Goal: Task Accomplishment & Management: Manage account settings

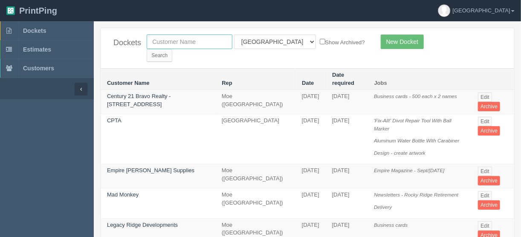
click at [163, 38] on input "text" at bounding box center [190, 42] width 86 height 15
type input "home floor"
click at [172, 49] on input "Search" at bounding box center [160, 55] width 26 height 13
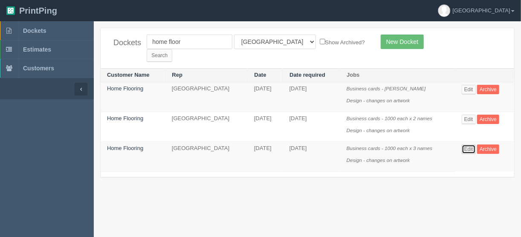
click at [468, 145] on link "Edit" at bounding box center [469, 149] width 14 height 9
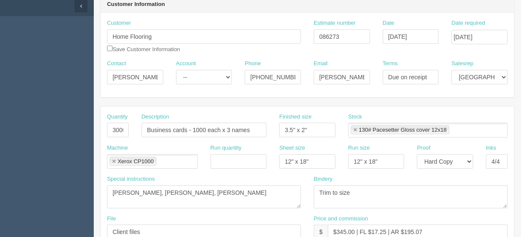
scroll to position [34, 0]
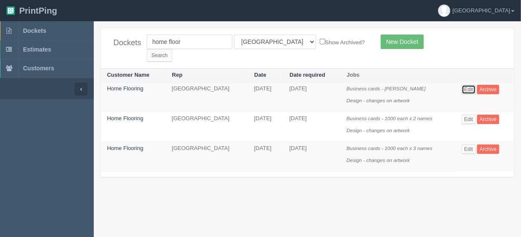
click at [471, 85] on link "Edit" at bounding box center [469, 89] width 14 height 9
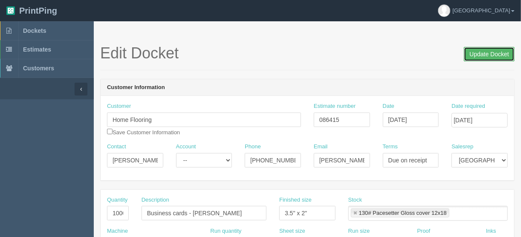
click at [492, 52] on input "Update Docket" at bounding box center [489, 54] width 51 height 15
click at [489, 52] on input "Update Docket" at bounding box center [489, 54] width 51 height 15
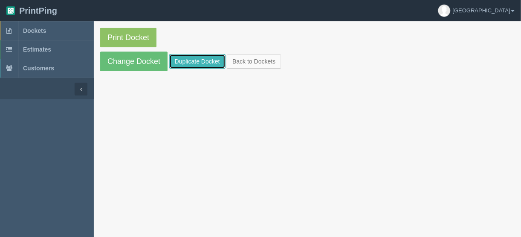
click at [187, 60] on link "Duplicate Docket" at bounding box center [197, 61] width 56 height 15
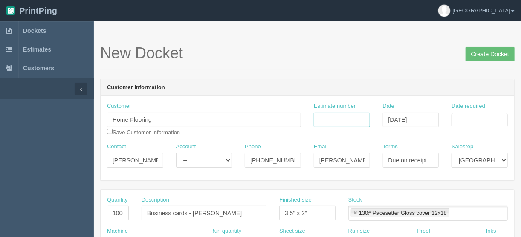
click at [352, 117] on input "Estimate number" at bounding box center [342, 120] width 56 height 15
type input "086415"
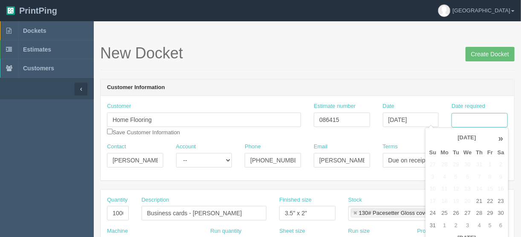
click at [471, 119] on input "Date required" at bounding box center [480, 120] width 56 height 15
click at [481, 213] on td "28" at bounding box center [479, 213] width 11 height 12
type input "August 28, 2025"
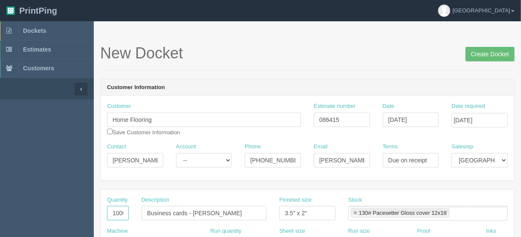
scroll to position [0, 2]
drag, startPoint x: 111, startPoint y: 211, endPoint x: 151, endPoint y: 210, distance: 40.1
click at [151, 210] on div "Quantity 1000 Description Business cards - Brooke Pidwerbeski Finished size 3.5…" at bounding box center [308, 211] width 414 height 31
type input "1500"
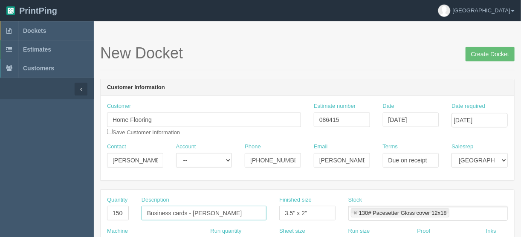
drag, startPoint x: 249, startPoint y: 210, endPoint x: 194, endPoint y: 209, distance: 55.0
click at [192, 210] on input "Business cards - Brooke Pidwerbeski" at bounding box center [204, 213] width 125 height 15
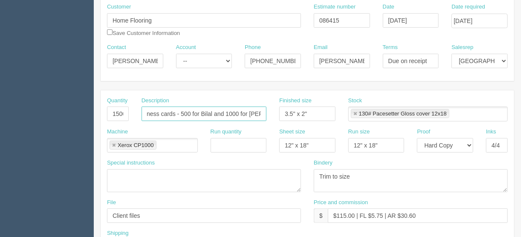
scroll to position [137, 0]
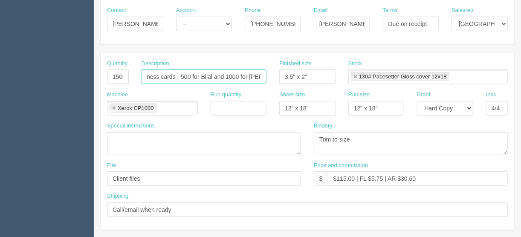
type input "Business cards - 500 for Bilal and 1000 for Dale"
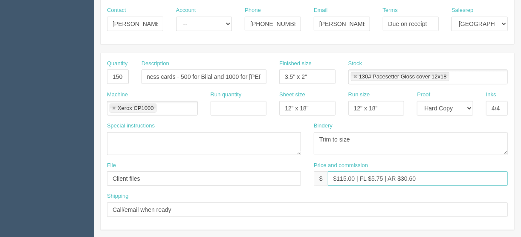
scroll to position [0, 0]
click at [346, 176] on input "$115.00 | FL $5.75 | AR $30.60" at bounding box center [418, 179] width 180 height 15
click at [379, 176] on input "$213.00 | FL $5.75 | AR $30.60" at bounding box center [418, 179] width 180 height 15
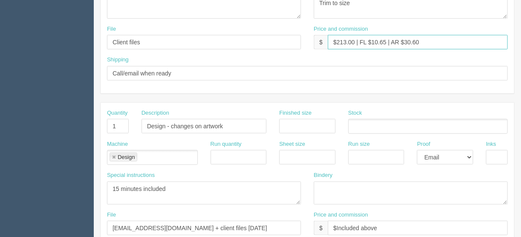
type input "$213.00 | FL $10.65 | AR $30.60"
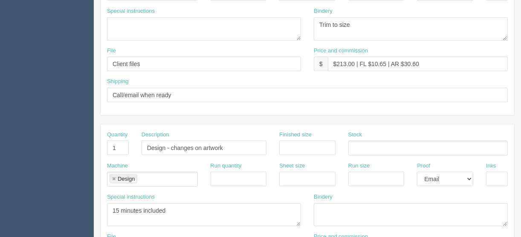
scroll to position [307, 0]
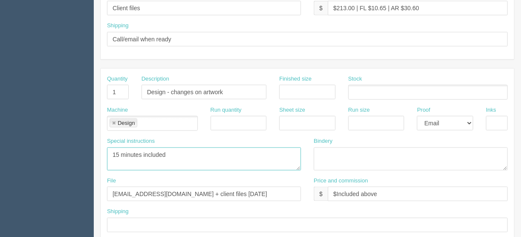
click at [117, 151] on textarea "15 minutes included" at bounding box center [204, 159] width 194 height 23
click at [143, 149] on textarea "15 minutes included" at bounding box center [204, 159] width 194 height 23
type textarea "15 minutes EACH included"
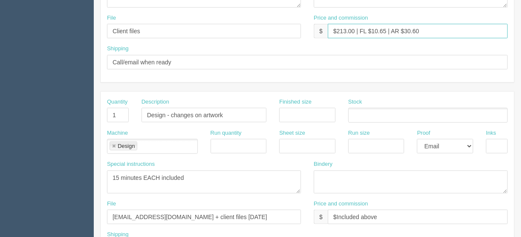
scroll to position [272, 0]
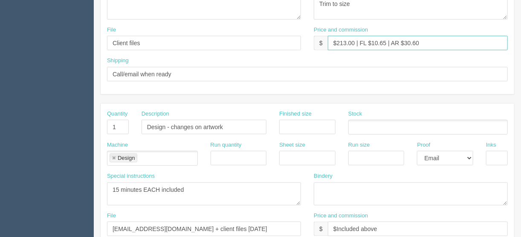
drag, startPoint x: 422, startPoint y: 6, endPoint x: 404, endPoint y: 38, distance: 36.2
click at [404, 38] on input "$213.00 | FL $10.65 | AR $30.60" at bounding box center [418, 43] width 180 height 15
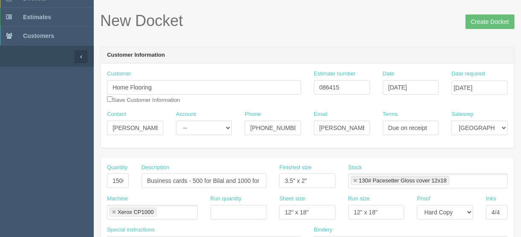
scroll to position [21, 0]
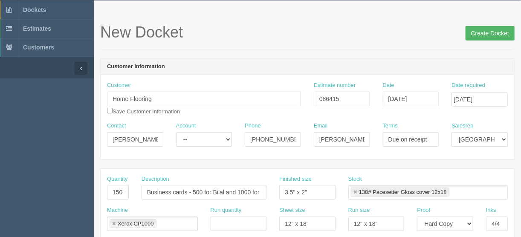
type input "$213.00 | FL $10.65 | AR $54.13"
click at [495, 31] on input "Create Docket" at bounding box center [490, 33] width 49 height 15
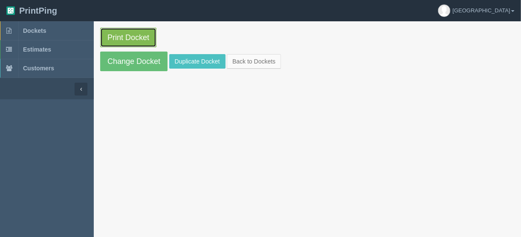
click at [125, 38] on link "Print Docket" at bounding box center [128, 38] width 56 height 20
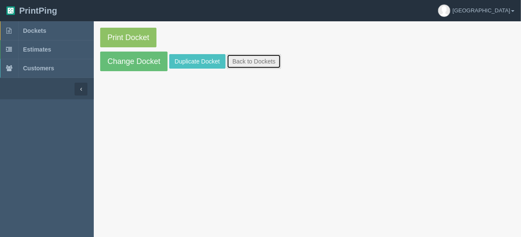
click at [250, 61] on link "Back to Dockets" at bounding box center [254, 61] width 54 height 15
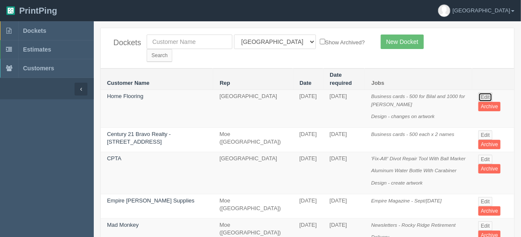
click at [482, 93] on link "Edit" at bounding box center [486, 97] width 14 height 9
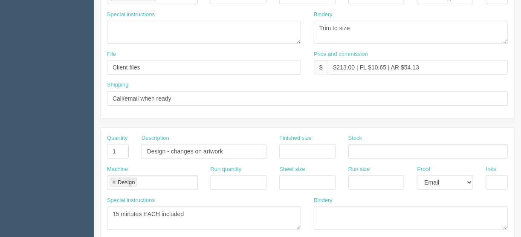
scroll to position [307, 0]
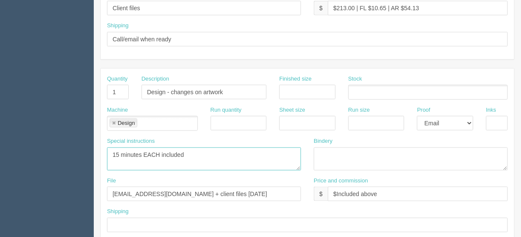
click at [115, 158] on textarea "15 minutes EACH included" at bounding box center [204, 159] width 194 height 23
click at [195, 150] on textarea "15 minutes EACH included" at bounding box center [204, 159] width 194 height 23
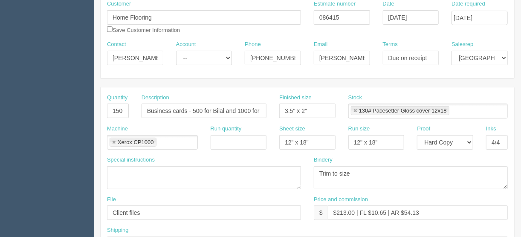
scroll to position [0, 0]
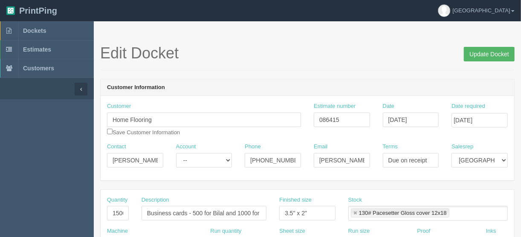
type textarea "15 minutes EACH included Bilal from [DATE] [PERSON_NAME] is new"
click at [486, 53] on input "Update Docket" at bounding box center [489, 54] width 51 height 15
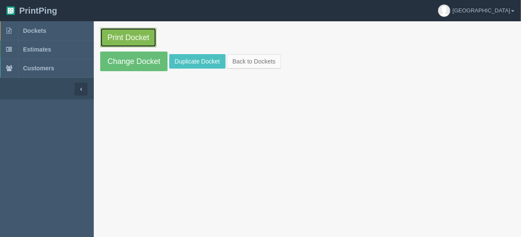
click at [125, 34] on link "Print Docket" at bounding box center [128, 38] width 56 height 20
